Goal: Information Seeking & Learning: Find specific fact

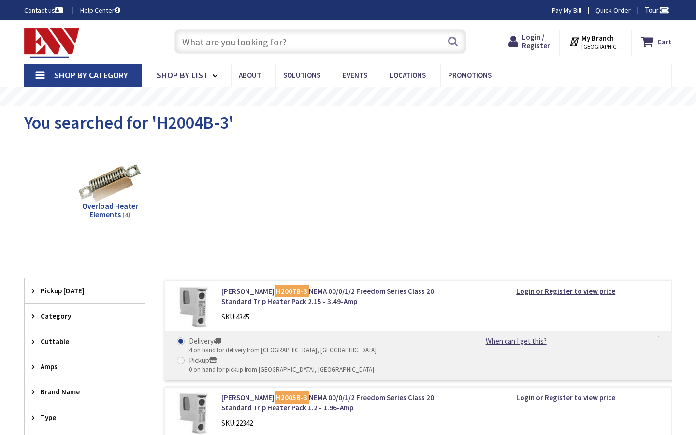
type input "Central Park, 242 Church St, Clinton, MA 01510, USA"
